Goal: Transaction & Acquisition: Register for event/course

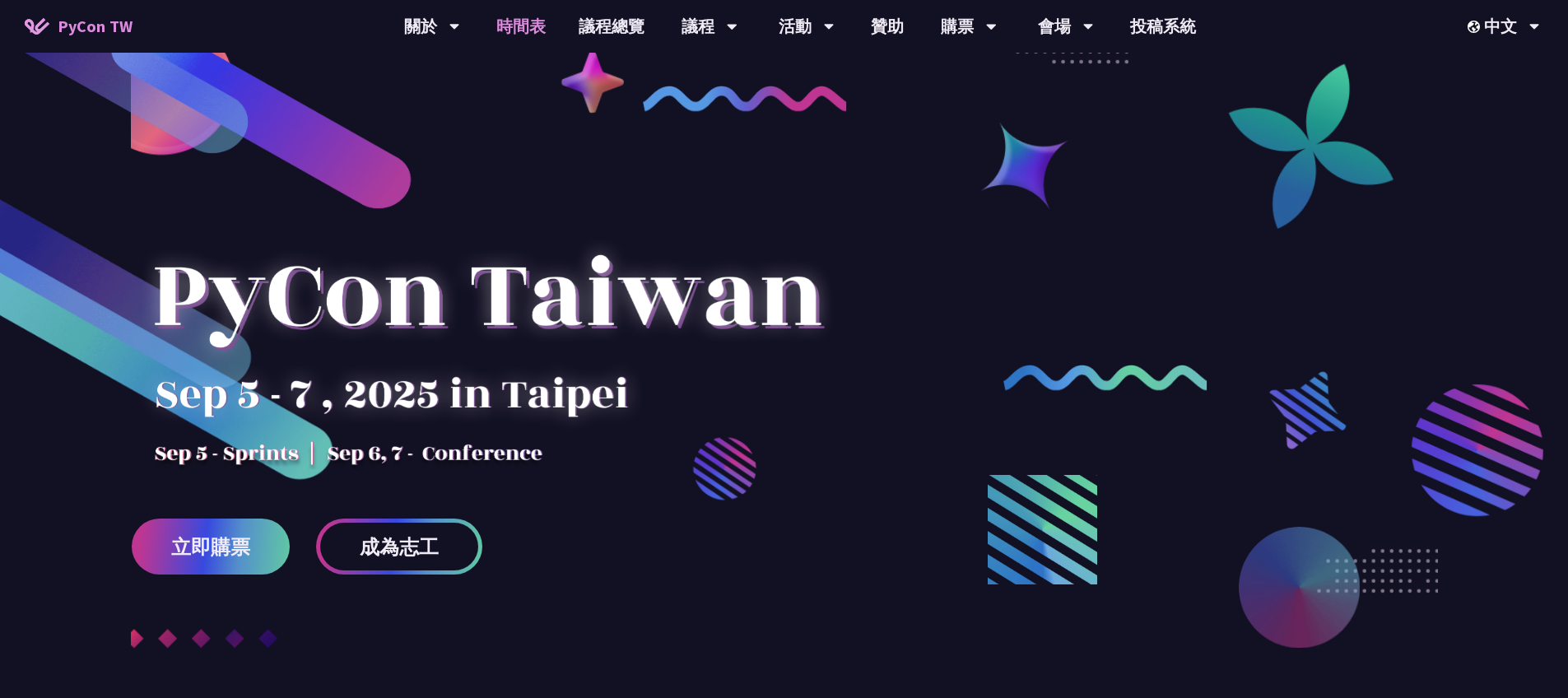
click at [525, 18] on link "時間表" at bounding box center [521, 27] width 82 height 53
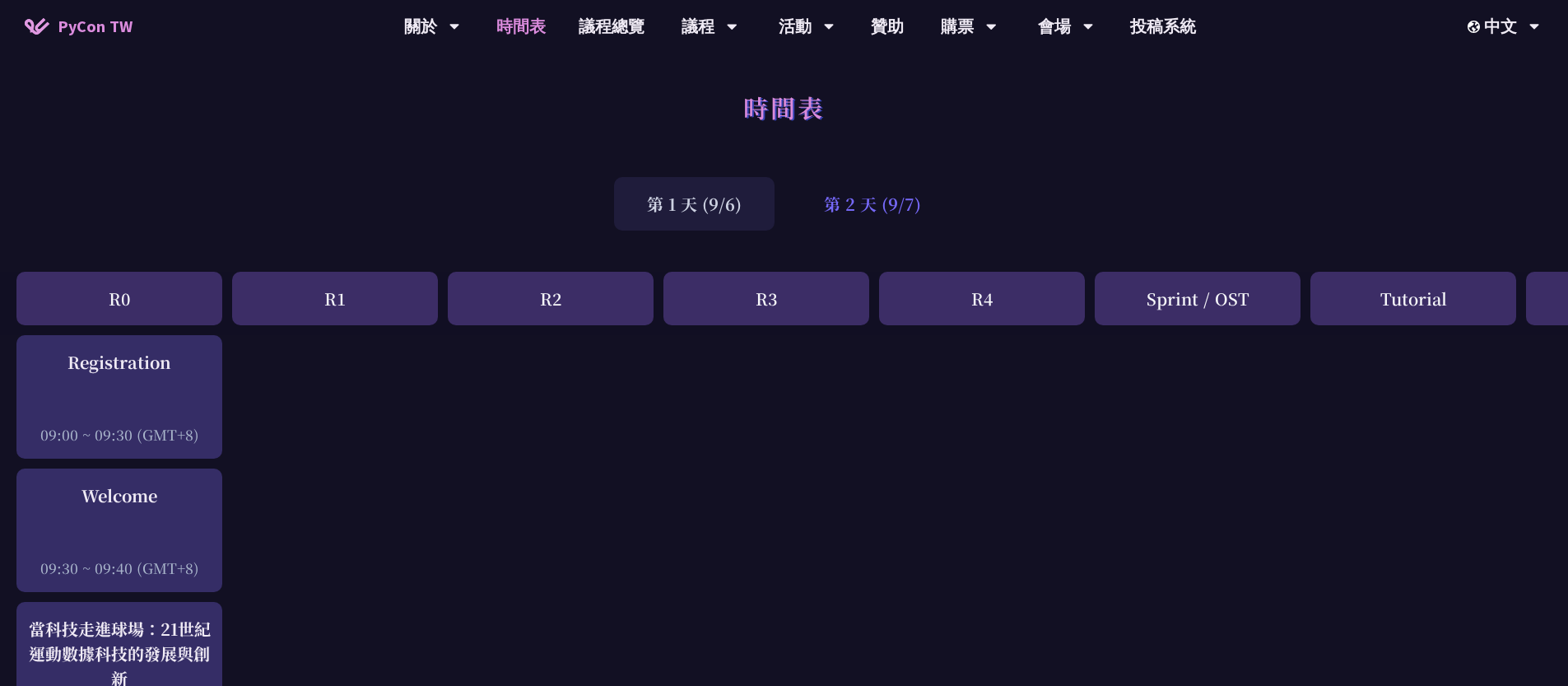
click at [860, 197] on div "第 2 天 (9/7)" at bounding box center [873, 204] width 163 height 54
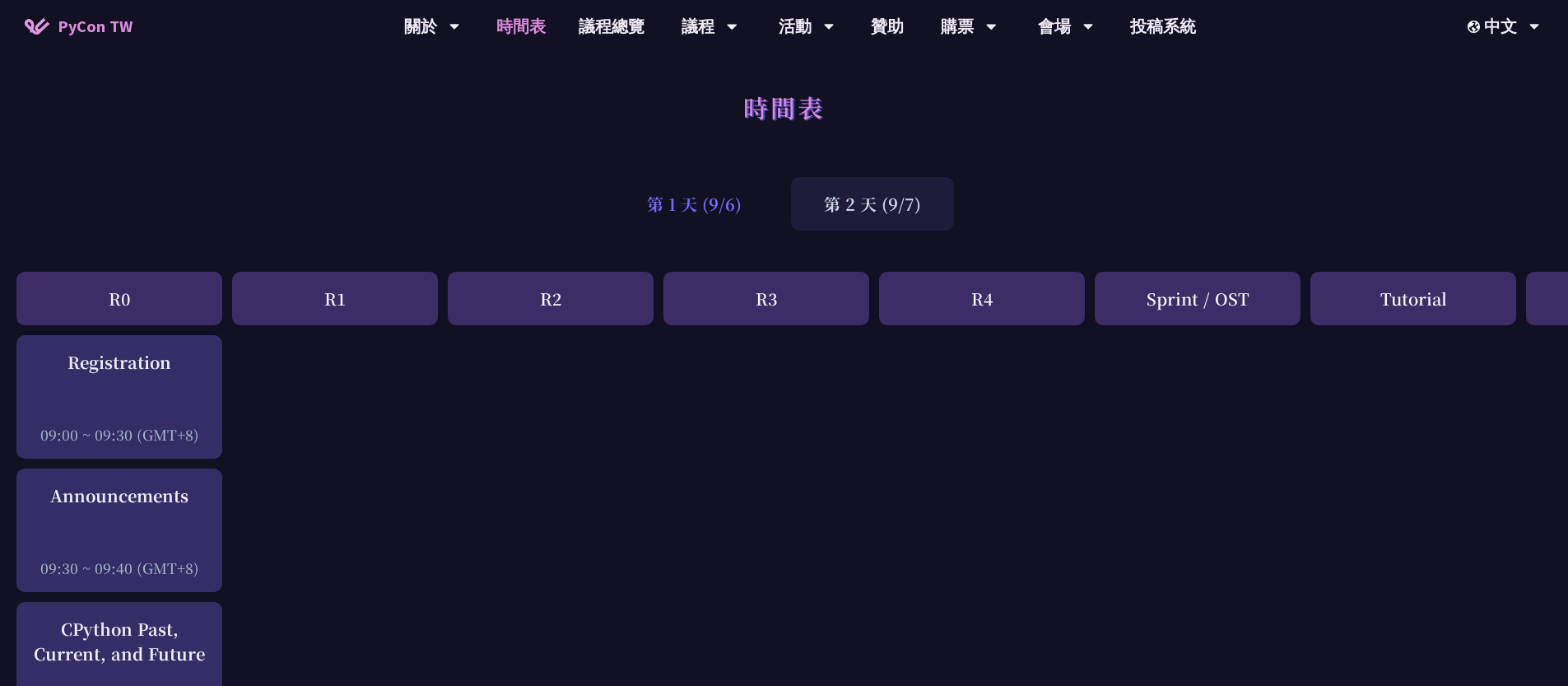
click at [637, 199] on div "第 1 天 (9/6)" at bounding box center [695, 204] width 161 height 54
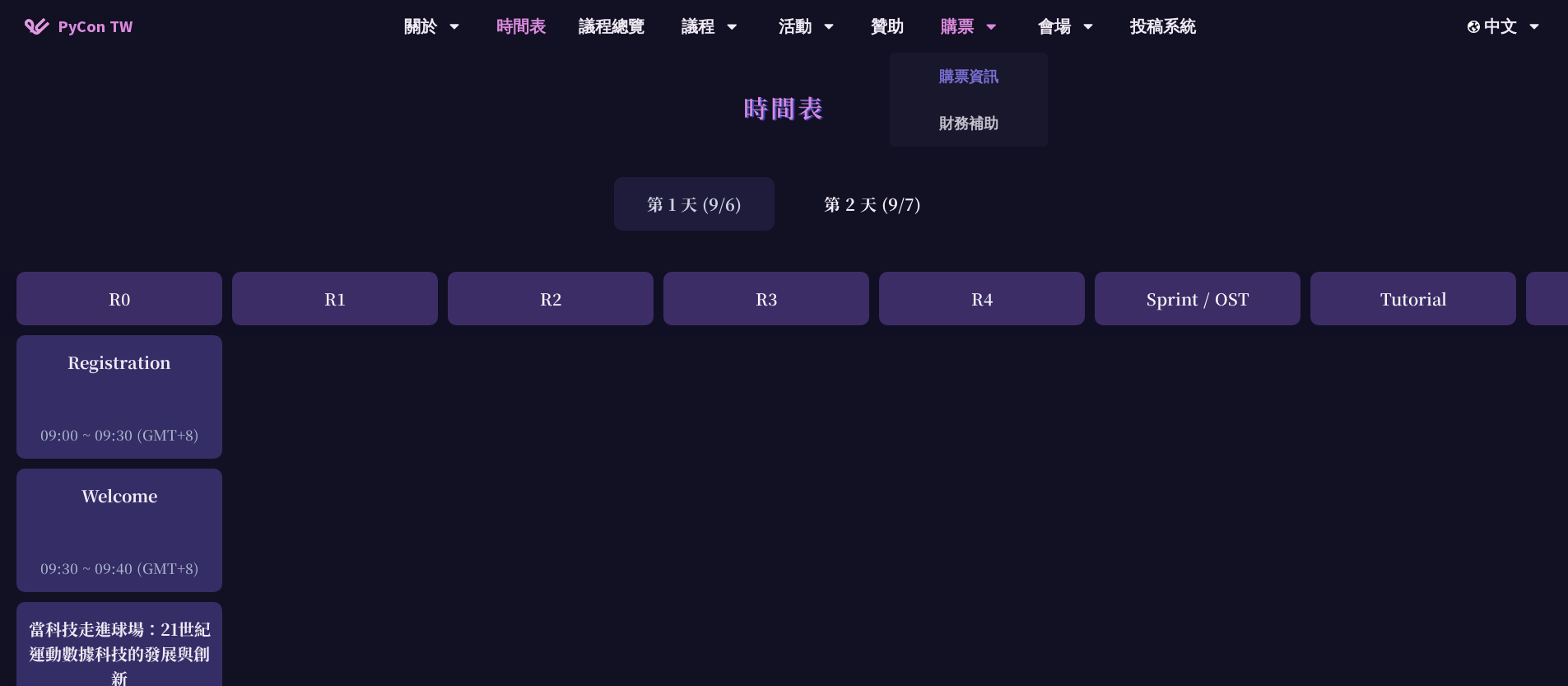
click at [968, 81] on link "購票資訊" at bounding box center [969, 76] width 158 height 39
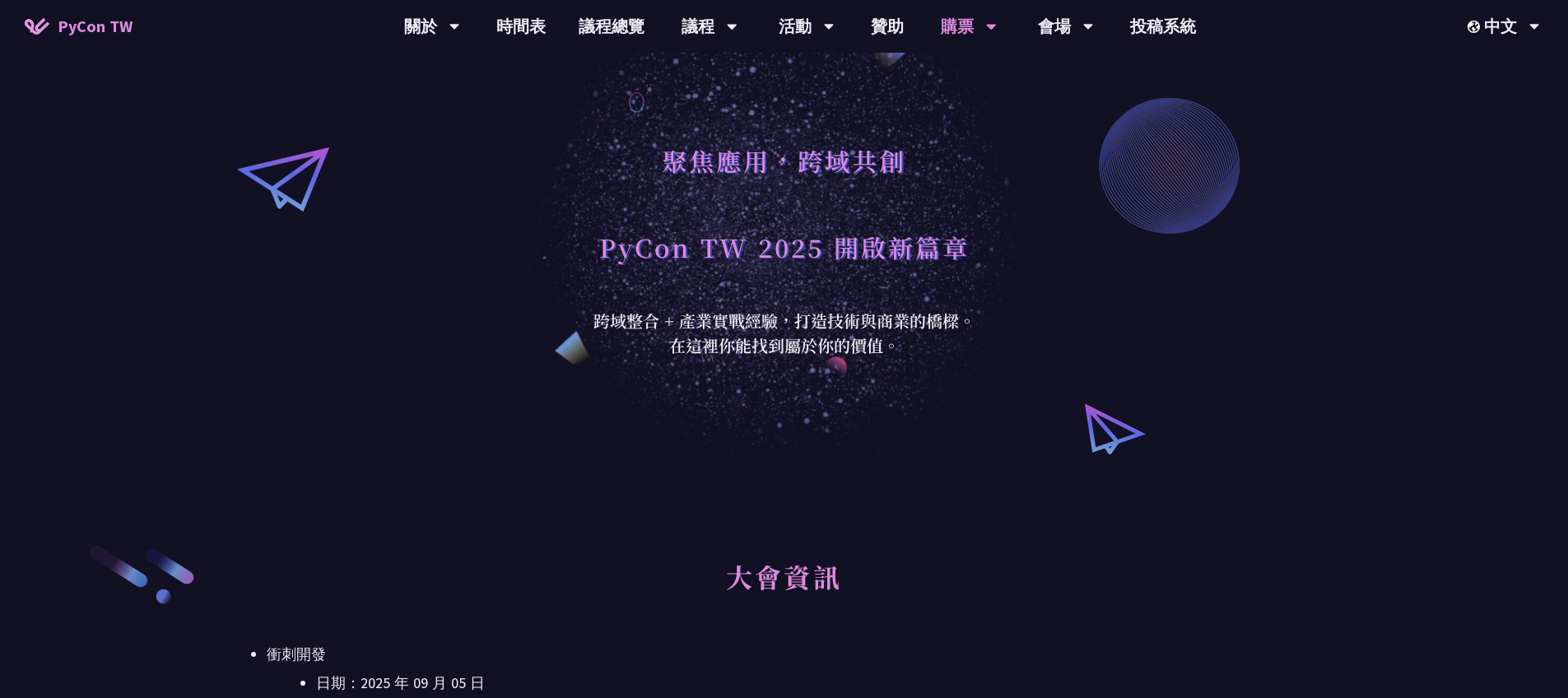
scroll to position [344, 0]
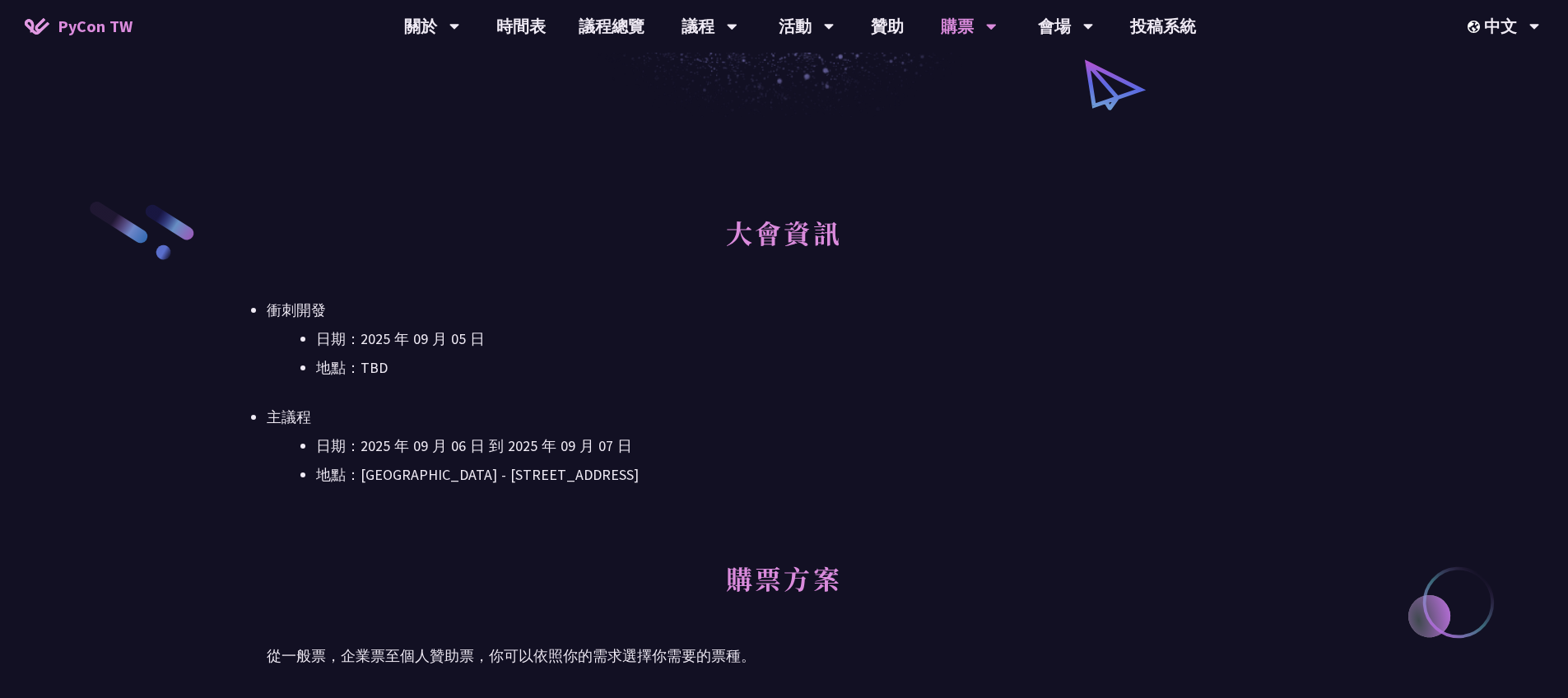
click at [485, 475] on li "地點：[GEOGRAPHIC_DATA] - ​[STREET_ADDRESS]" at bounding box center [809, 475] width 986 height 25
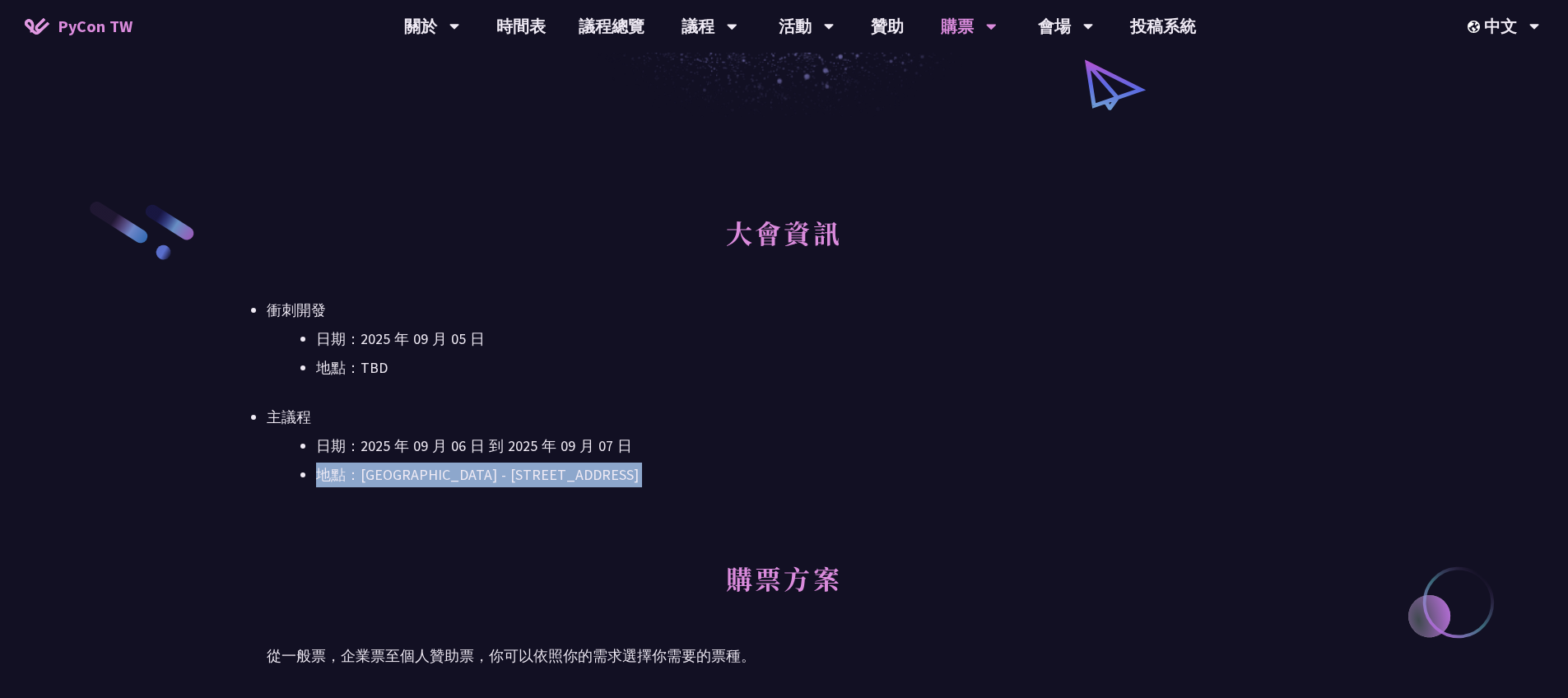
click at [485, 475] on li "地點：[GEOGRAPHIC_DATA] - ​[STREET_ADDRESS]" at bounding box center [809, 475] width 986 height 25
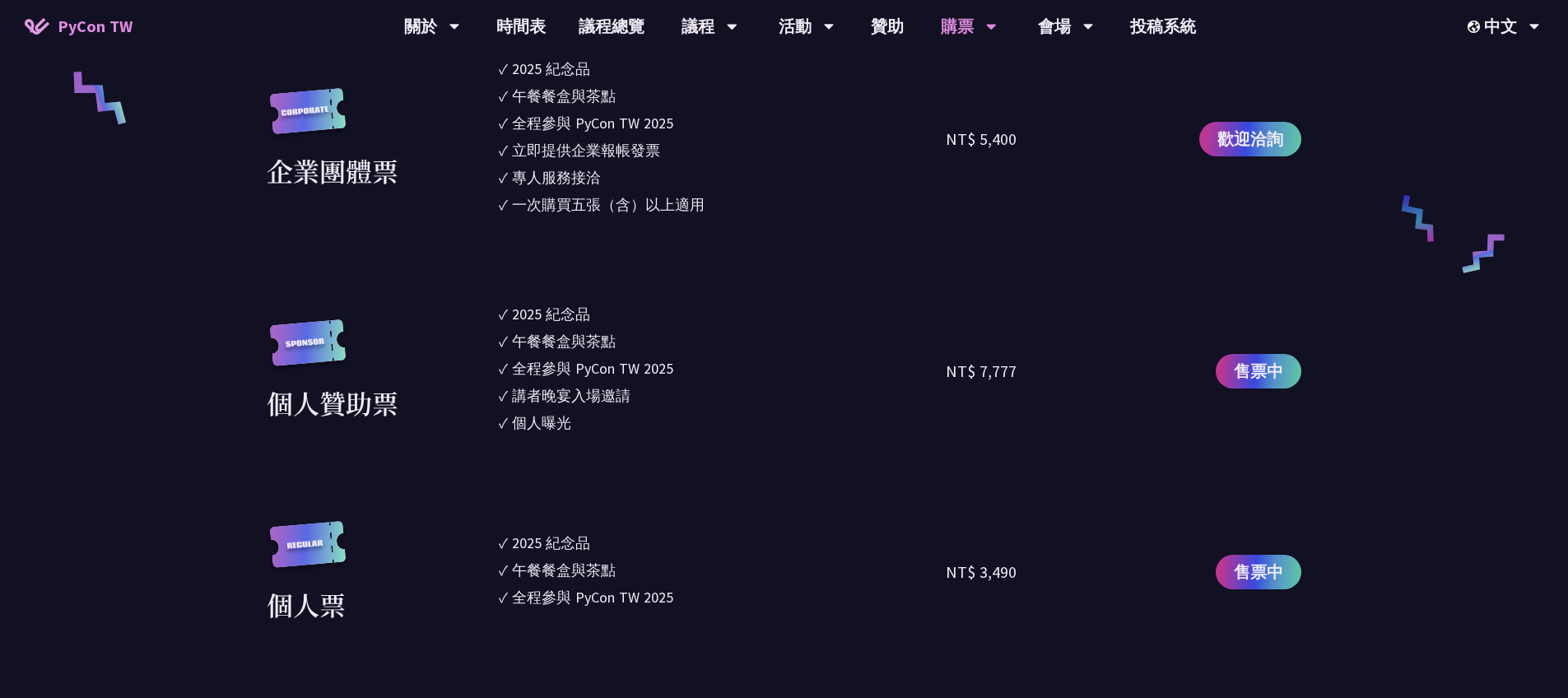
scroll to position [1305, 0]
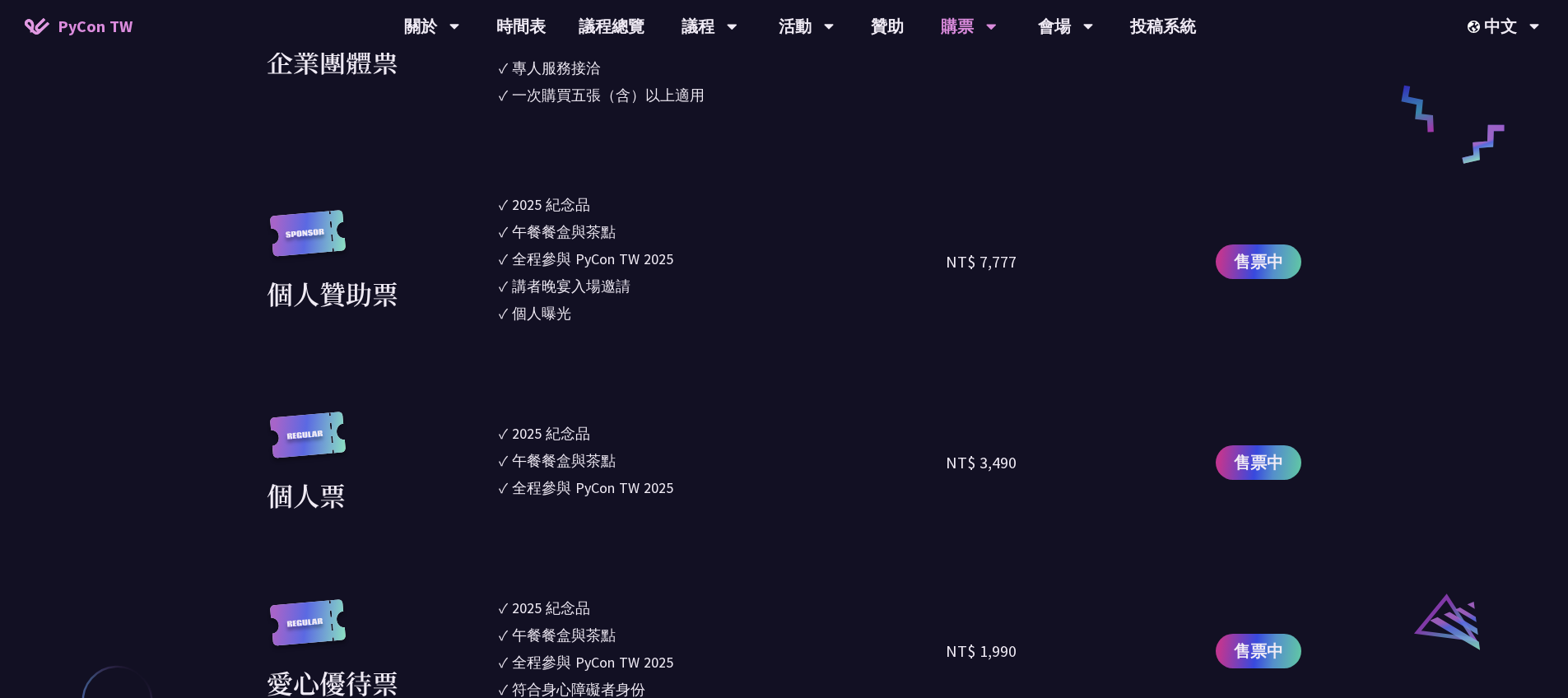
click at [548, 437] on div "2025 紀念品" at bounding box center [551, 433] width 79 height 22
click at [596, 494] on div "全程參與 PyCon TW 2025" at bounding box center [593, 487] width 161 height 22
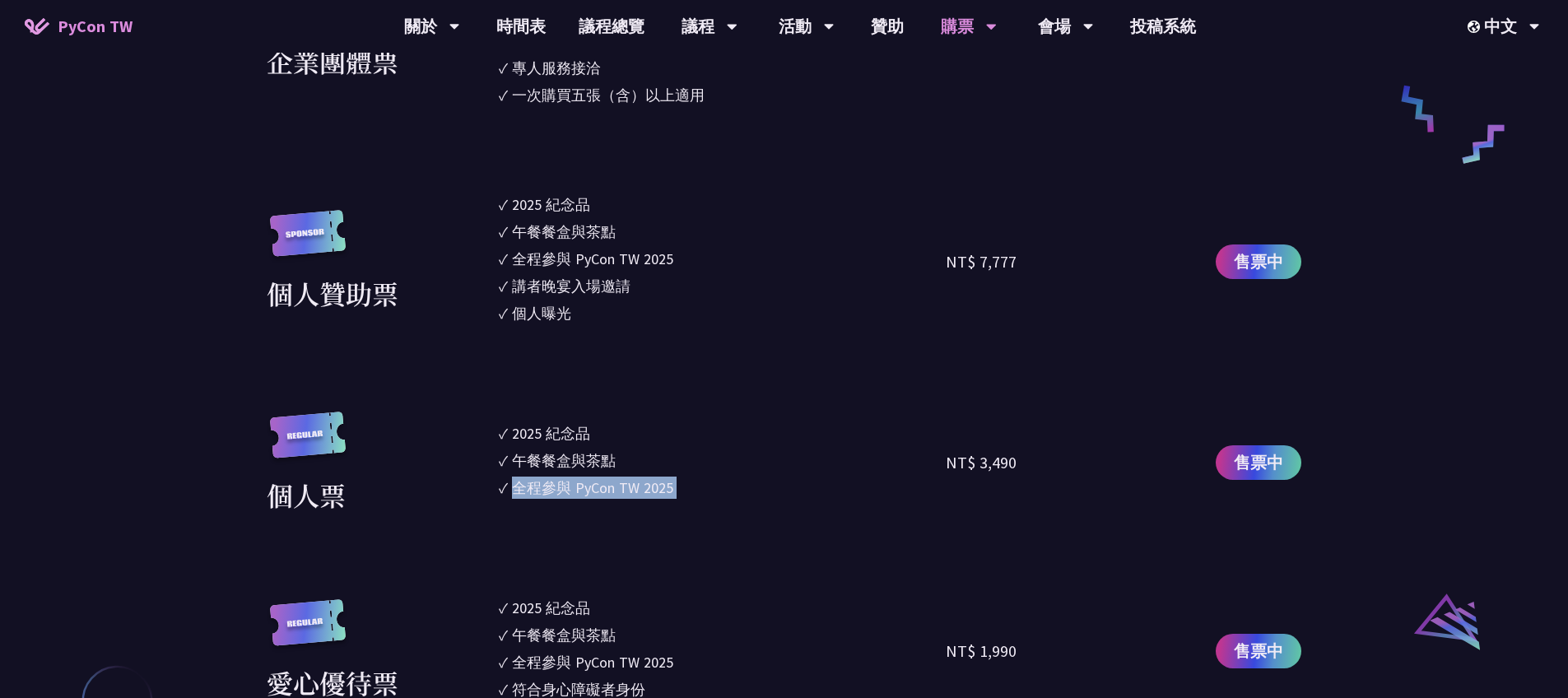
click at [596, 494] on div "全程參與 PyCon TW 2025" at bounding box center [593, 487] width 161 height 22
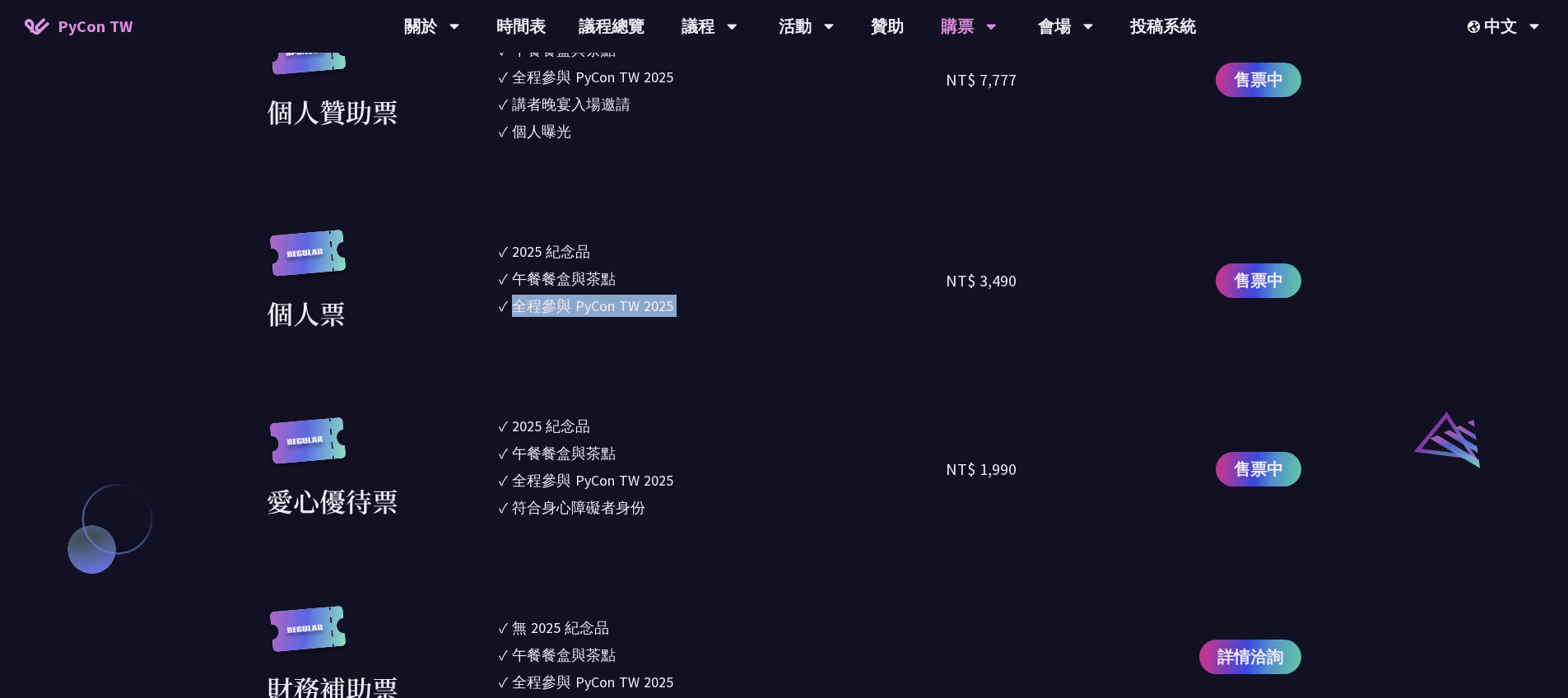
scroll to position [1489, 0]
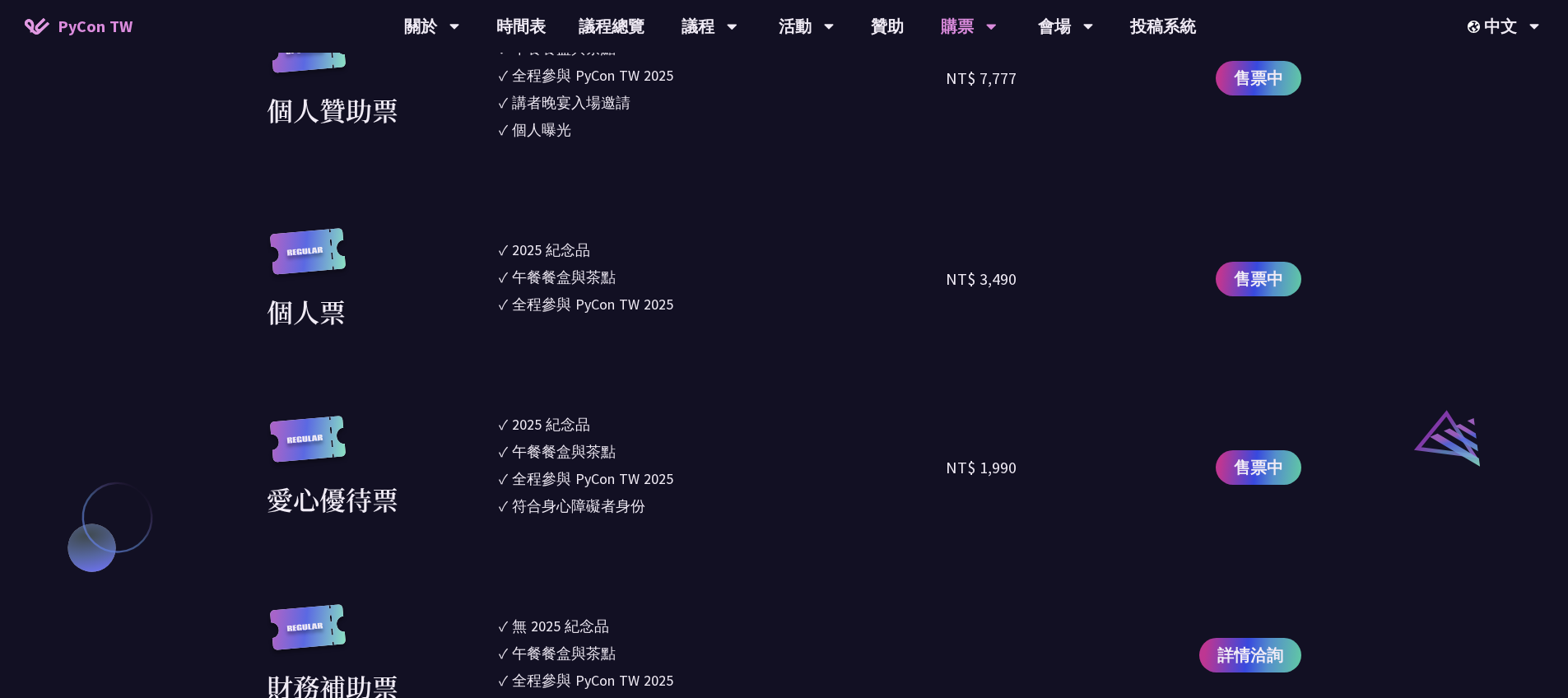
click at [596, 498] on div "符合身心障礙者身份" at bounding box center [579, 506] width 134 height 22
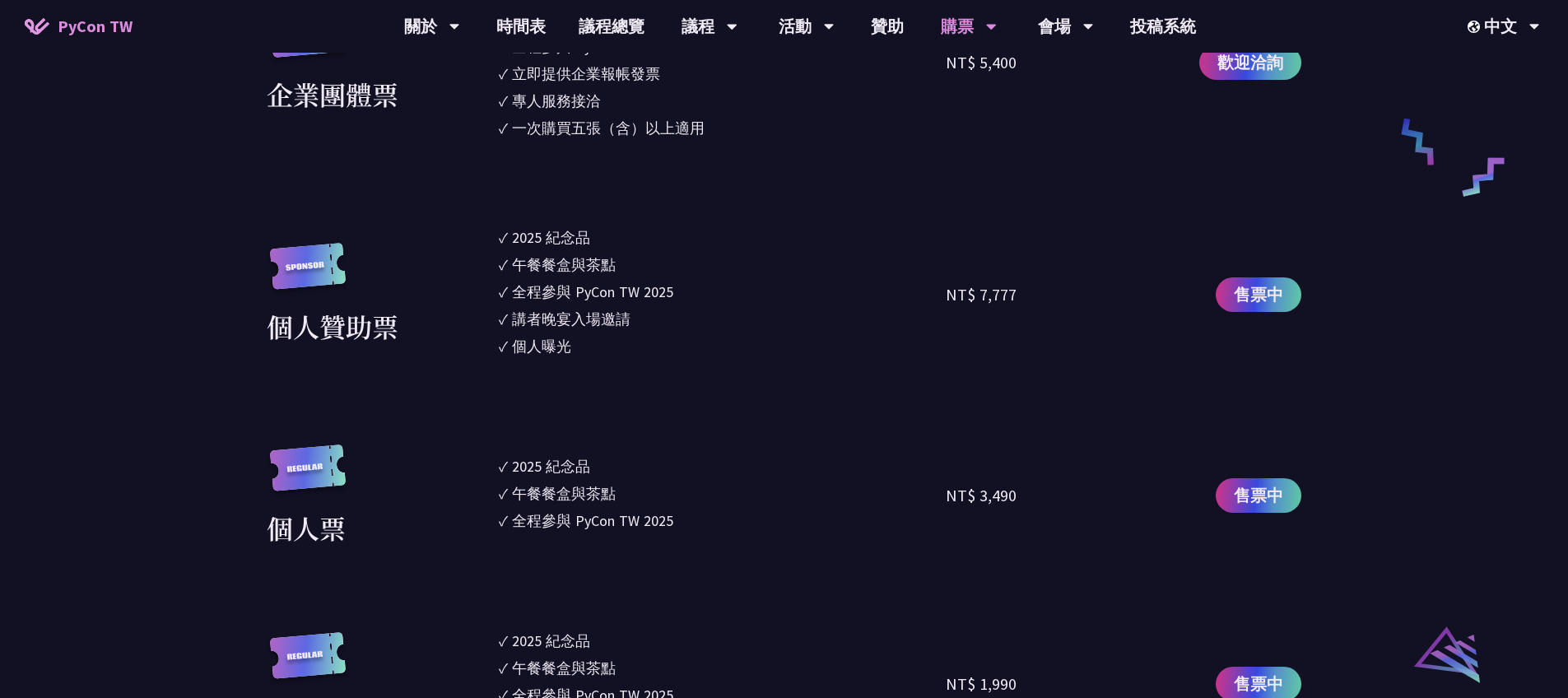
scroll to position [419, 0]
